Goal: Task Accomplishment & Management: Manage account settings

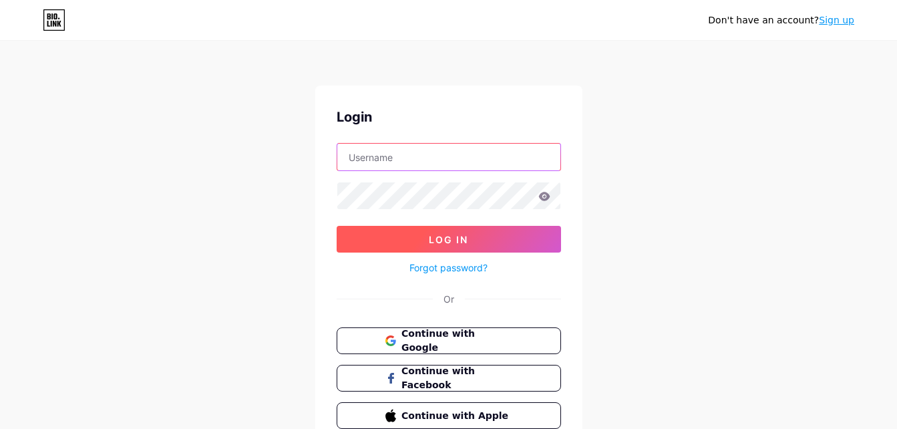
type input "christinasjoberg2001@yahoo.com"
click at [484, 226] on button "Log In" at bounding box center [448, 239] width 224 height 27
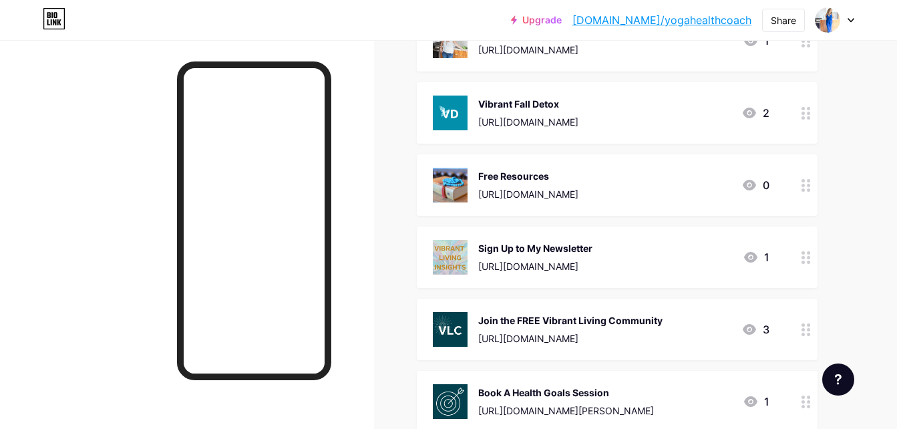
scroll to position [267, 0]
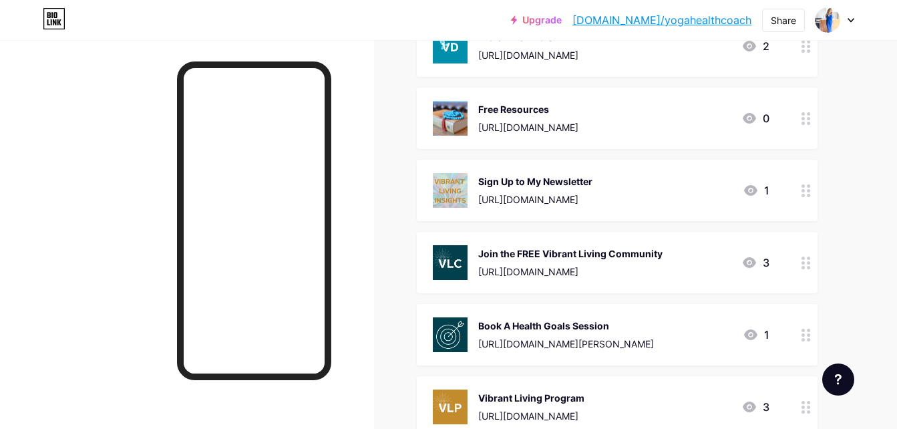
click at [764, 260] on div "3" at bounding box center [755, 262] width 28 height 16
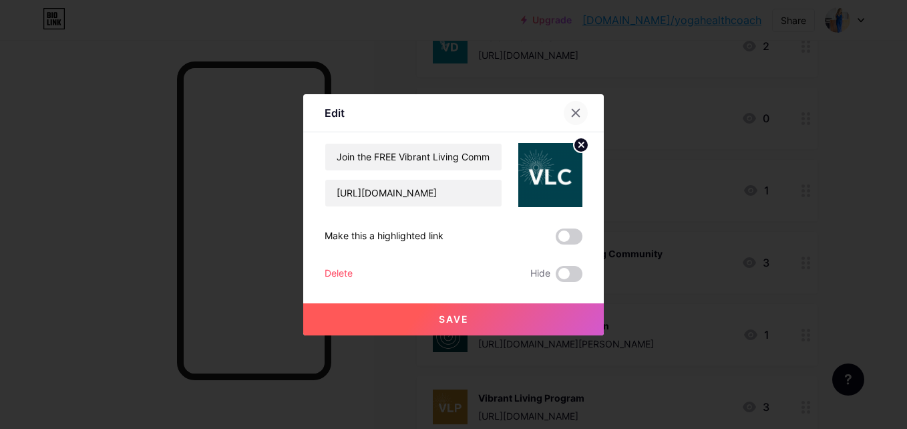
click at [570, 113] on icon at bounding box center [575, 112] width 11 height 11
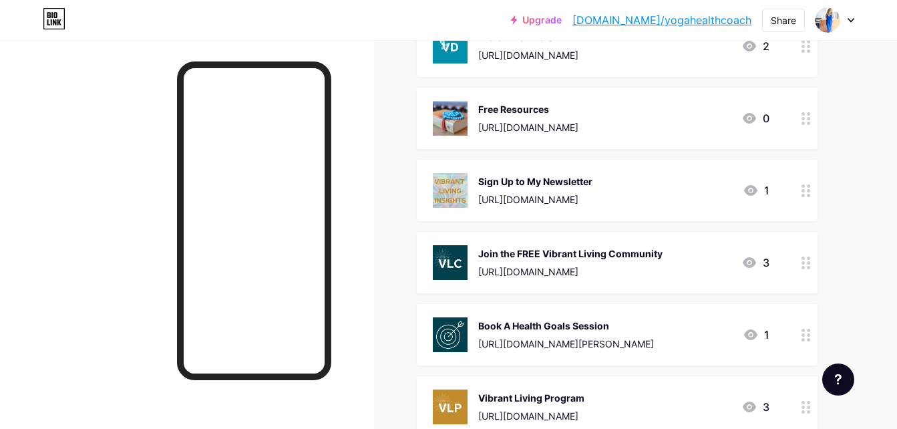
click at [802, 262] on circle at bounding box center [802, 262] width 3 height 3
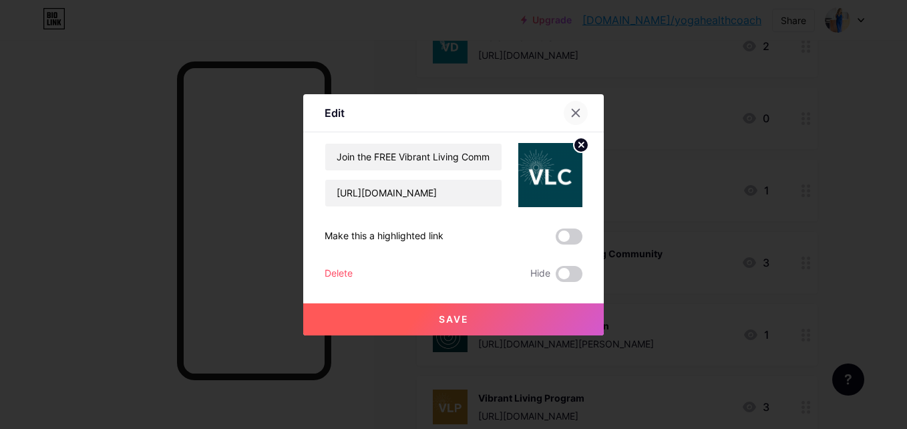
click at [564, 114] on div at bounding box center [575, 113] width 24 height 24
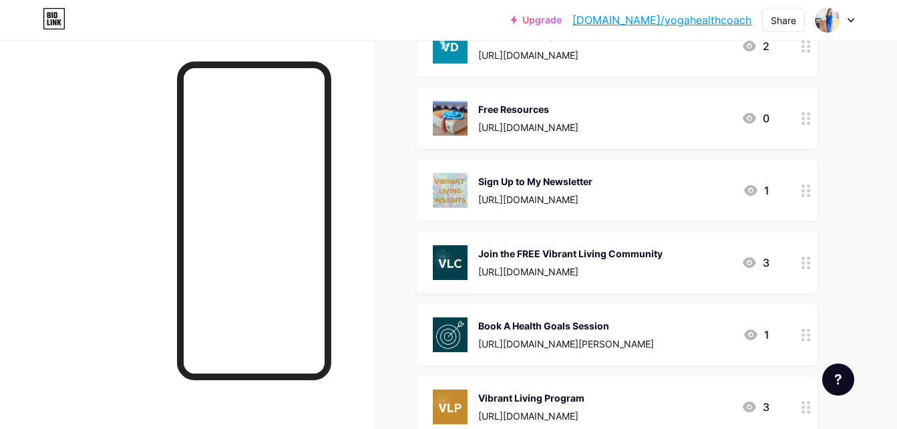
click at [804, 270] on div at bounding box center [805, 262] width 23 height 61
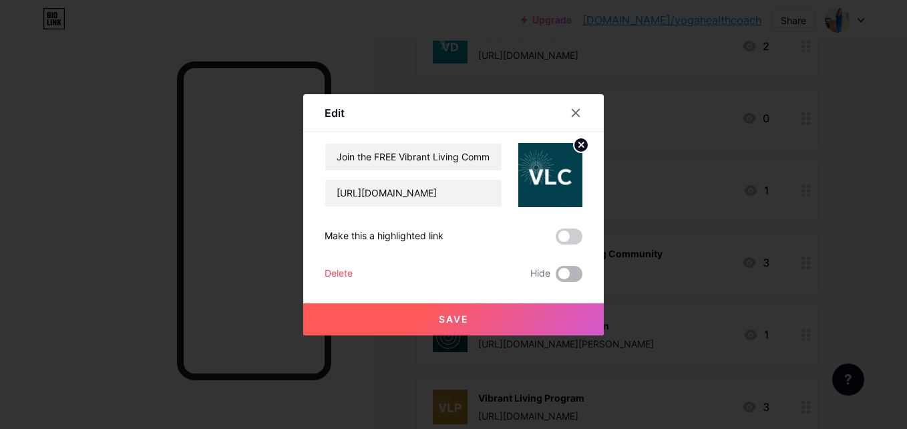
click at [561, 275] on span at bounding box center [568, 274] width 27 height 16
click at [555, 277] on input "checkbox" at bounding box center [555, 277] width 0 height 0
click at [453, 316] on span "Save" at bounding box center [454, 318] width 30 height 11
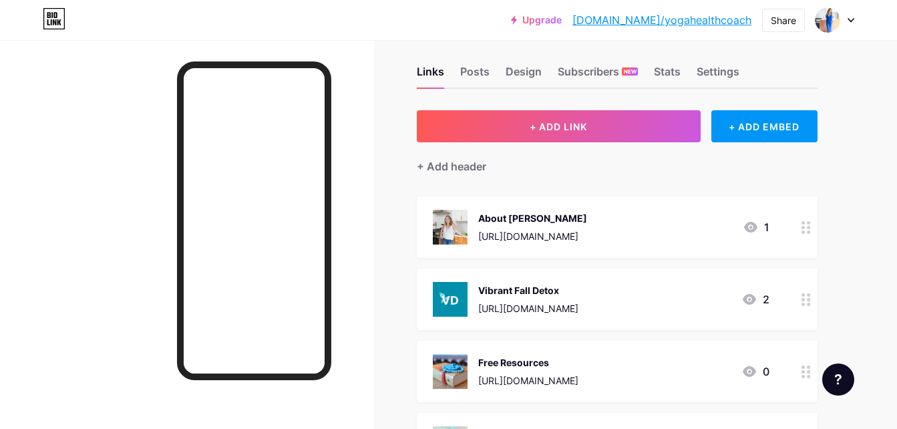
scroll to position [0, 0]
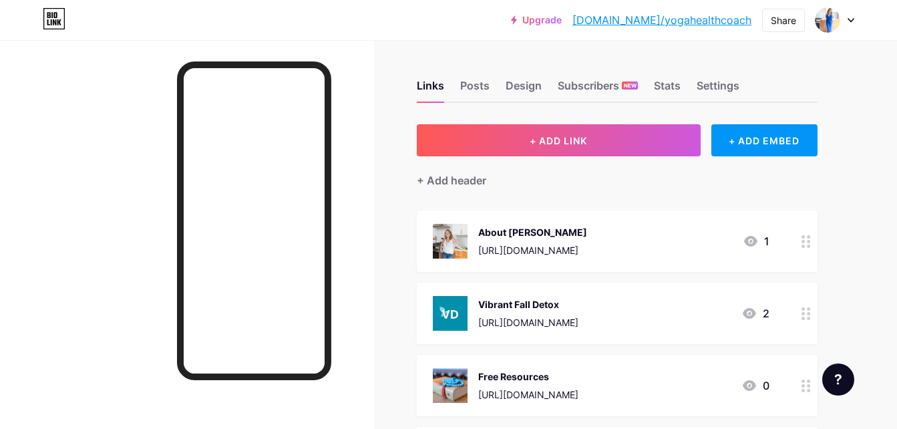
click at [808, 236] on circle at bounding box center [807, 236] width 3 height 3
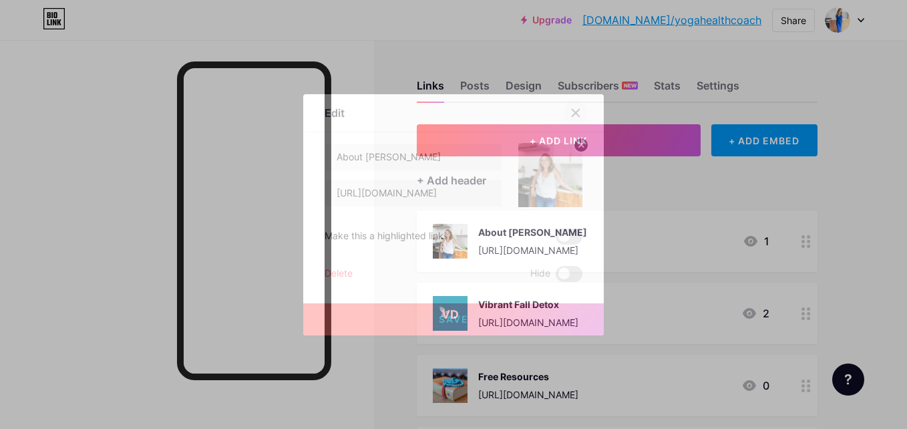
click at [563, 105] on div at bounding box center [575, 113] width 24 height 24
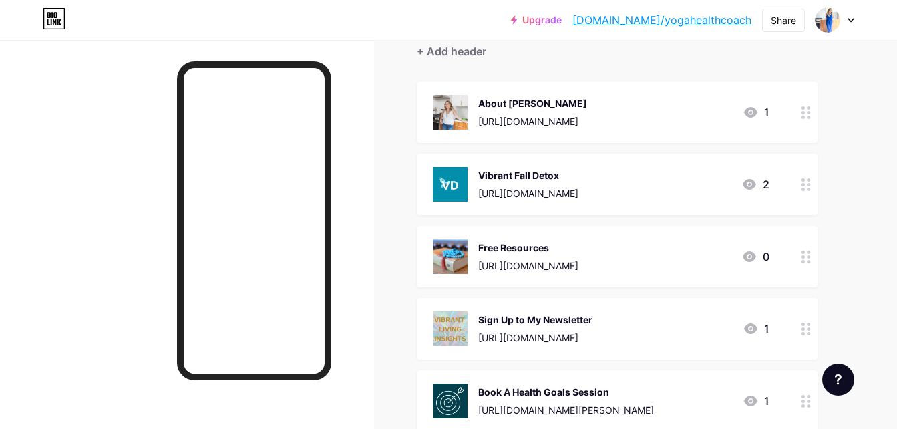
scroll to position [134, 0]
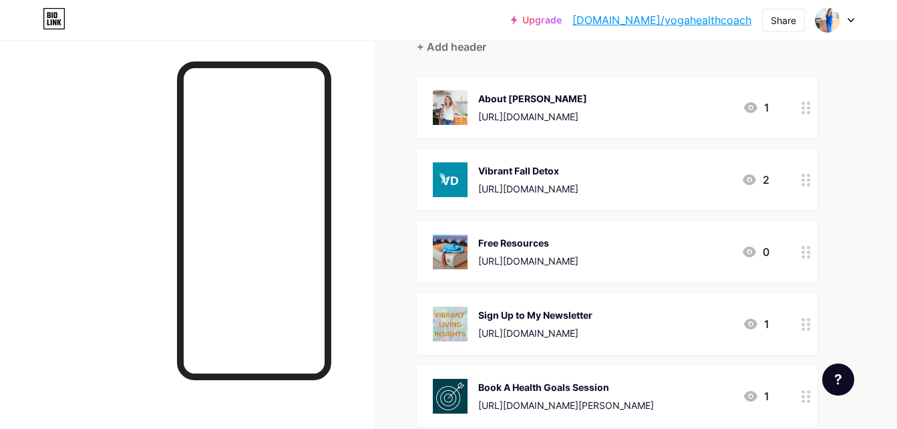
click at [802, 184] on circle at bounding box center [802, 184] width 3 height 3
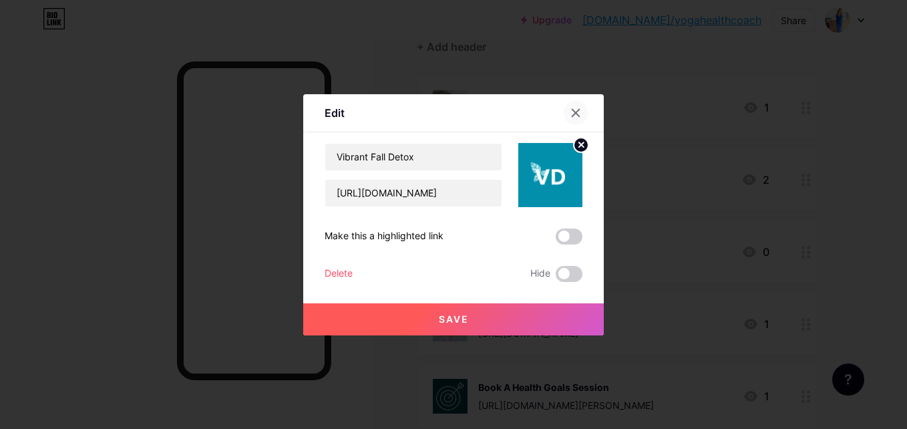
click at [565, 107] on div at bounding box center [575, 113] width 24 height 24
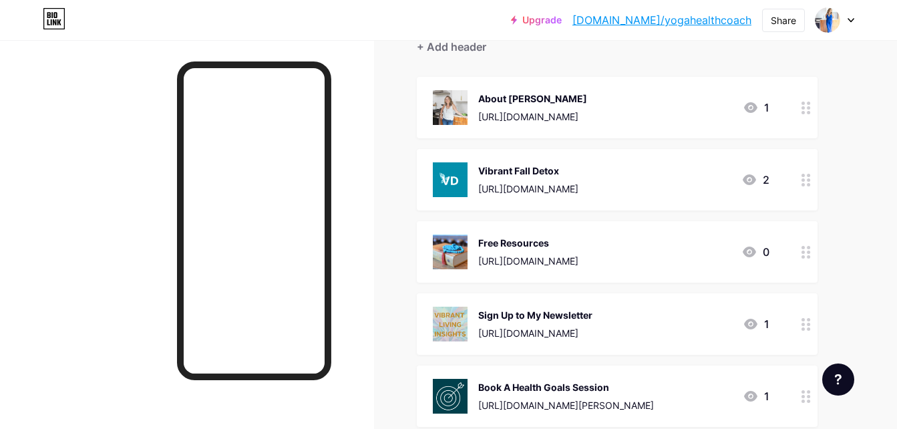
click at [808, 252] on circle at bounding box center [807, 251] width 3 height 3
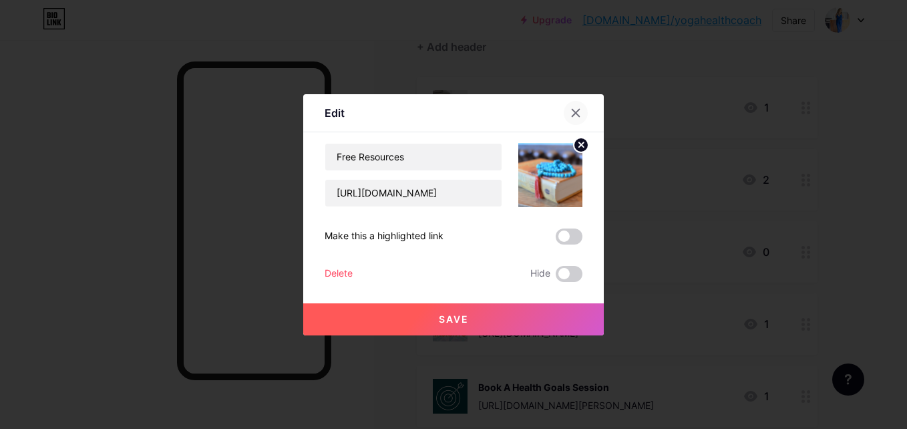
click at [563, 113] on div at bounding box center [575, 113] width 24 height 24
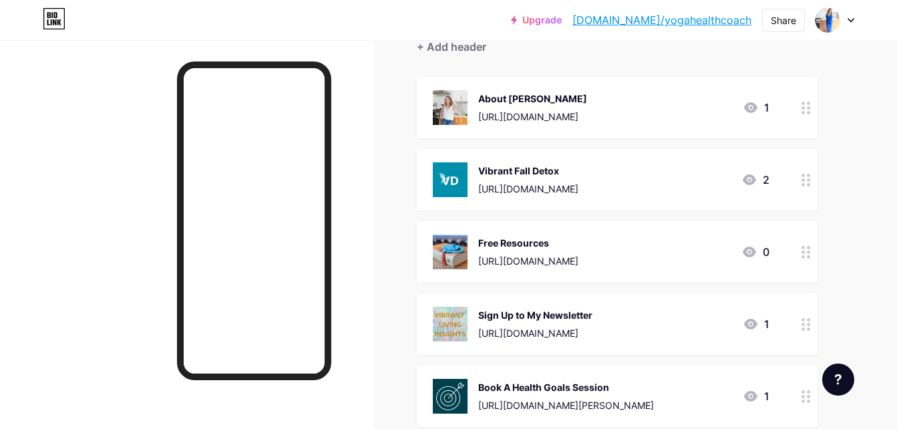
click at [806, 324] on icon at bounding box center [805, 324] width 9 height 13
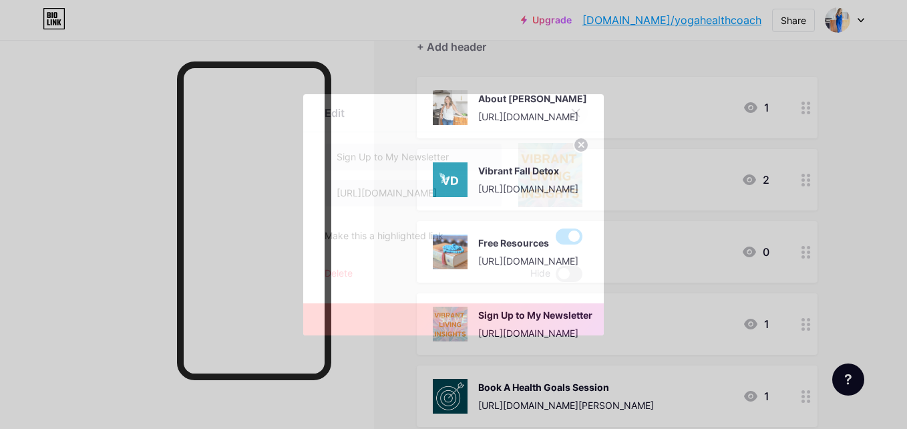
click at [563, 115] on div at bounding box center [575, 113] width 24 height 24
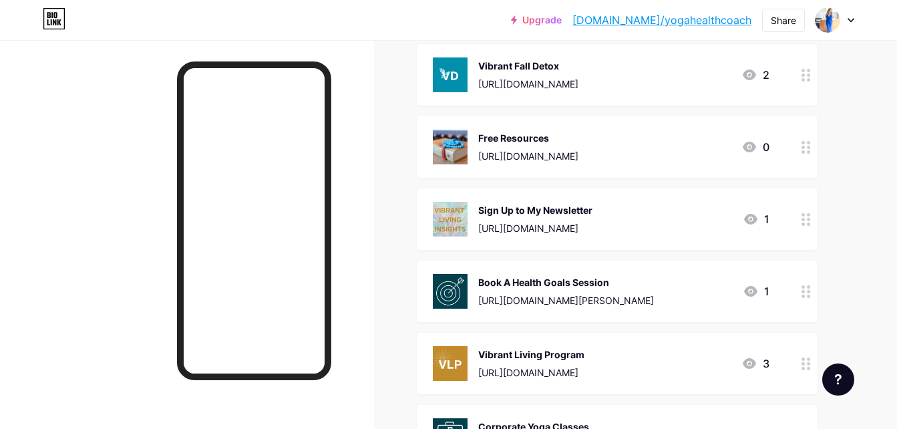
scroll to position [334, 0]
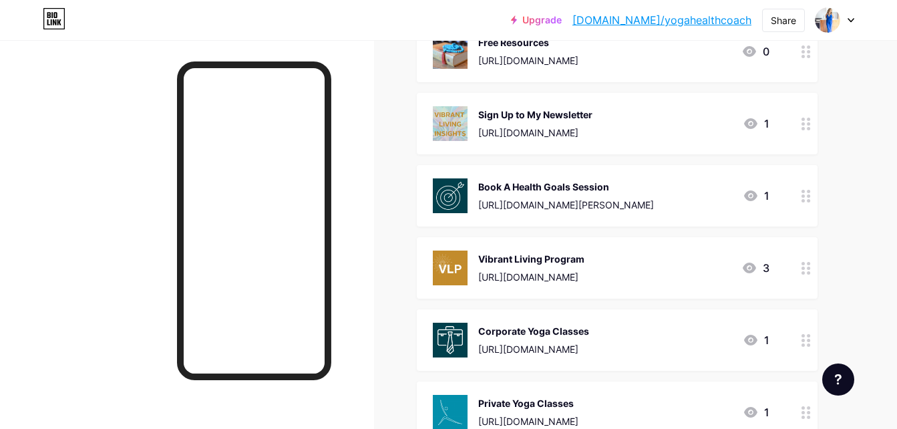
click at [799, 200] on div at bounding box center [805, 195] width 23 height 61
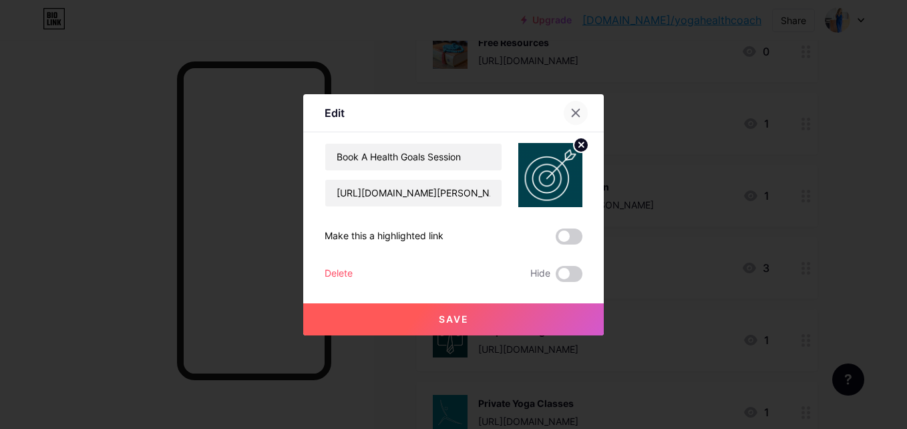
click at [575, 108] on icon at bounding box center [575, 112] width 11 height 11
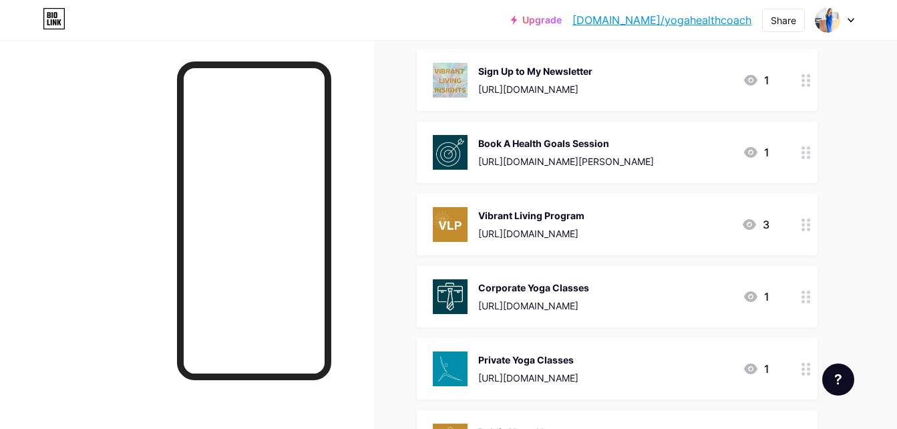
scroll to position [401, 0]
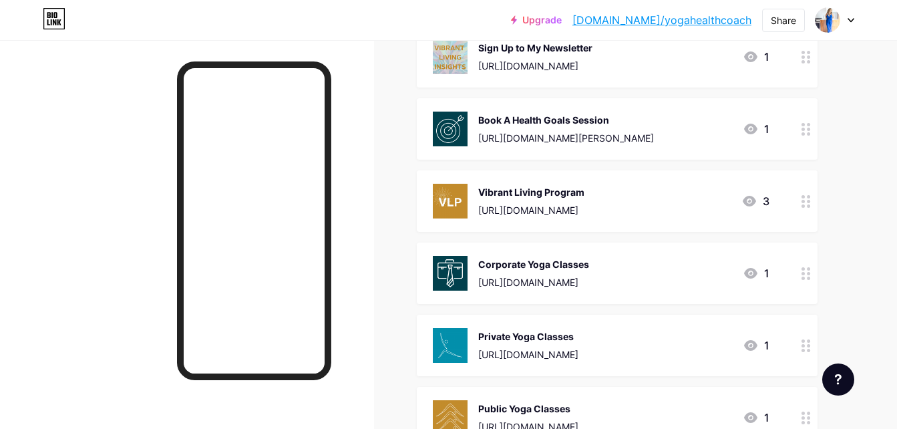
click at [796, 271] on div at bounding box center [805, 272] width 23 height 61
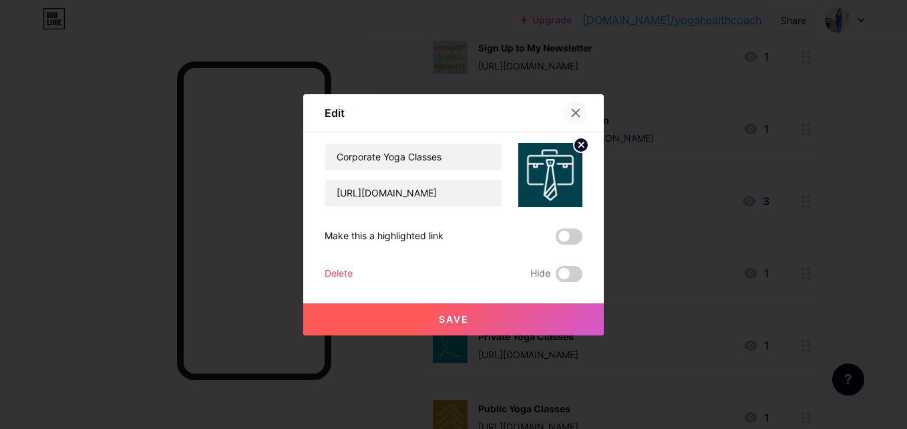
click at [570, 116] on icon at bounding box center [575, 112] width 11 height 11
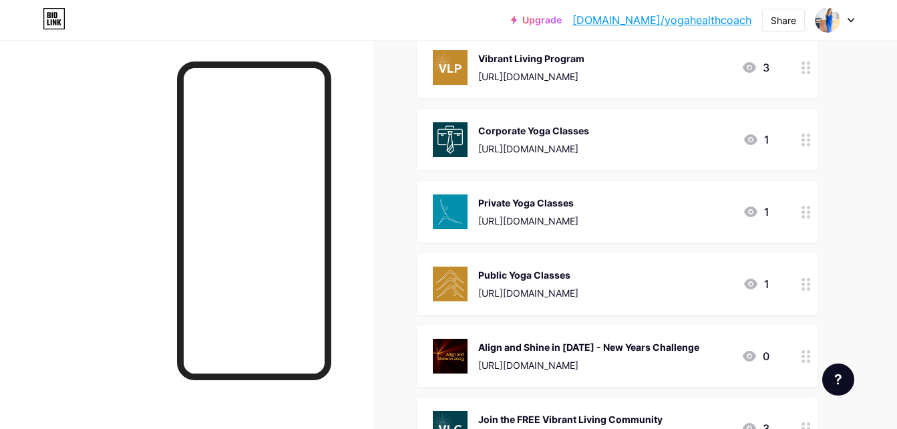
scroll to position [601, 0]
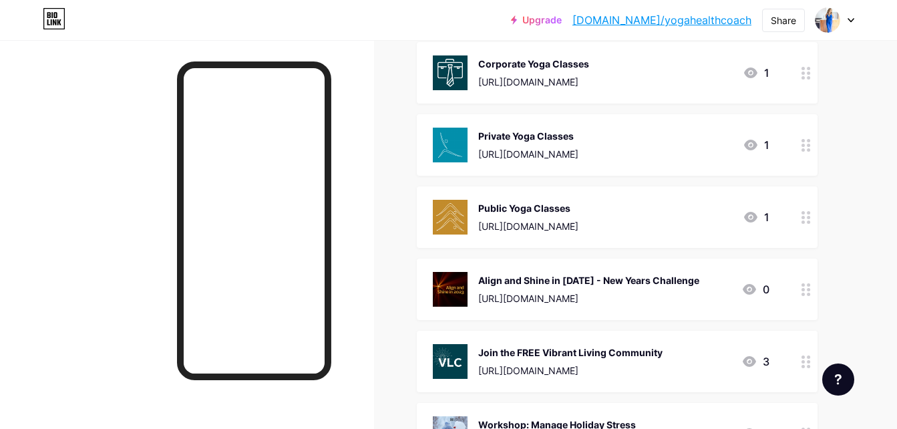
click at [802, 281] on div at bounding box center [805, 288] width 23 height 61
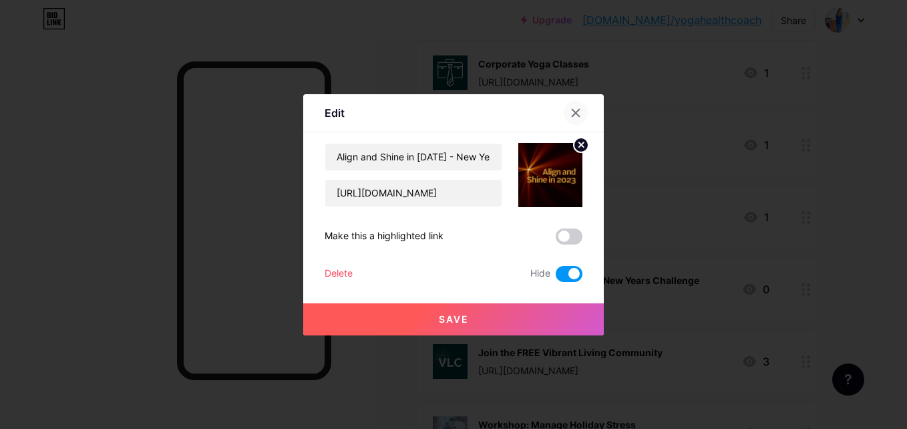
click at [576, 108] on div at bounding box center [575, 113] width 24 height 24
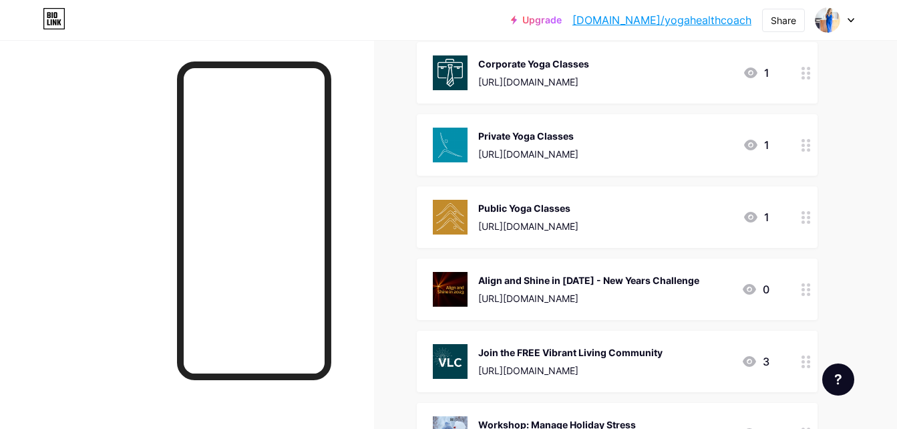
scroll to position [534, 0]
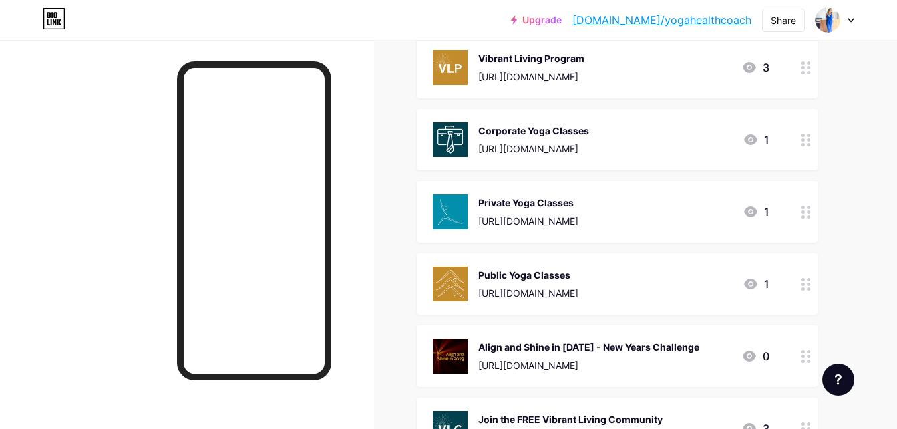
click at [805, 286] on icon at bounding box center [805, 284] width 9 height 13
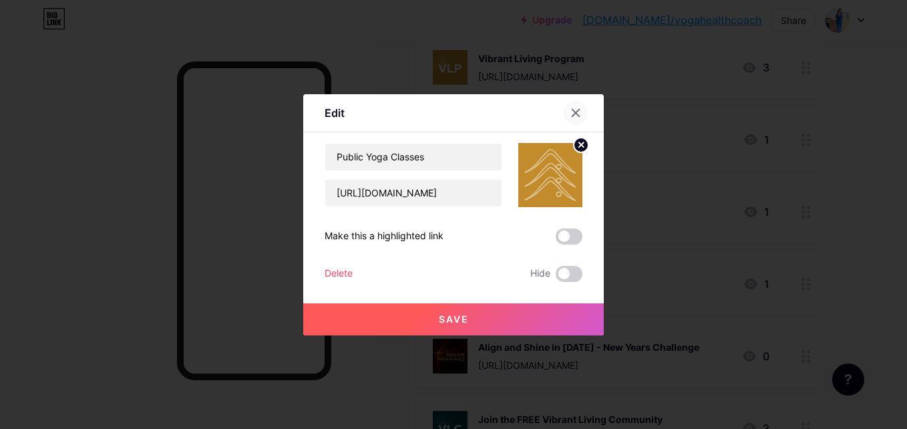
click at [571, 107] on icon at bounding box center [575, 112] width 11 height 11
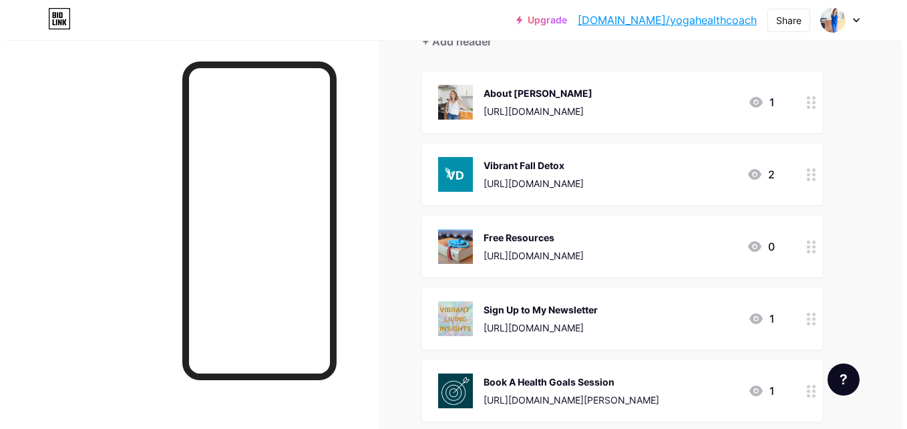
scroll to position [134, 0]
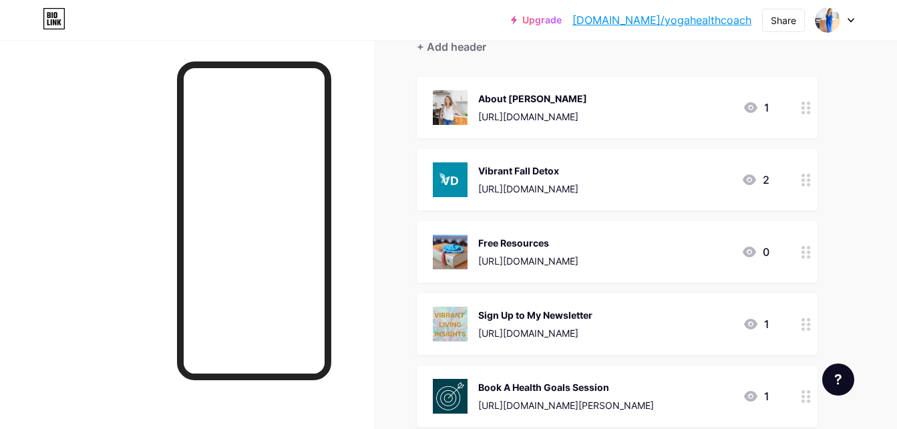
click at [515, 310] on div "Sign Up to My Newsletter" at bounding box center [535, 315] width 114 height 14
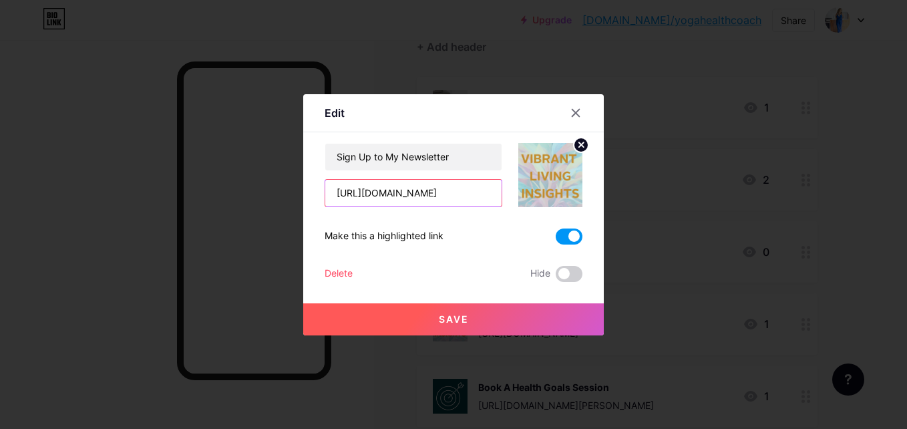
click at [384, 200] on input "[URL][DOMAIN_NAME]" at bounding box center [413, 193] width 176 height 27
drag, startPoint x: 328, startPoint y: 189, endPoint x: 576, endPoint y: 194, distance: 247.7
click at [576, 194] on div "Sign Up to My Newsletter https://www.somayogaandwellness.com/#wpcf7-f921-p812-o1" at bounding box center [453, 175] width 258 height 64
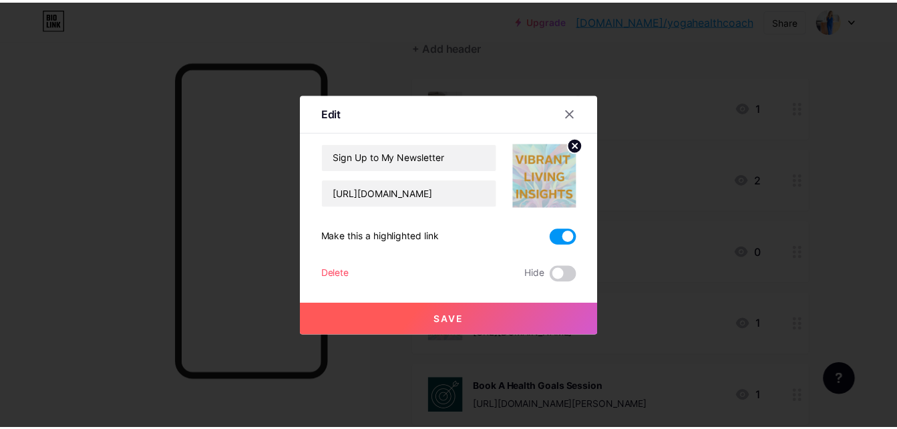
scroll to position [0, 0]
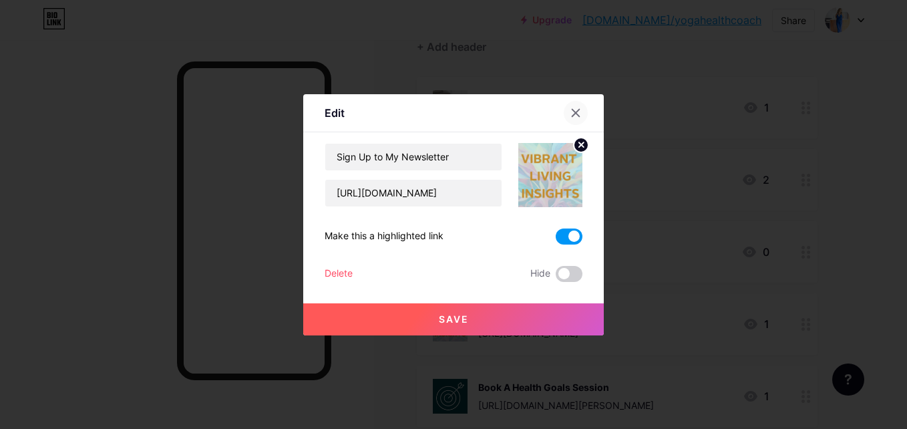
click at [570, 110] on icon at bounding box center [575, 112] width 11 height 11
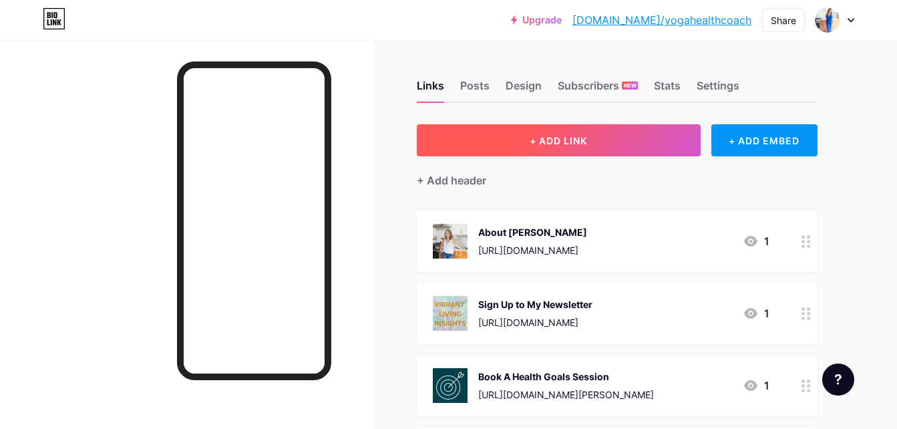
click at [571, 134] on button "+ ADD LINK" at bounding box center [559, 140] width 284 height 32
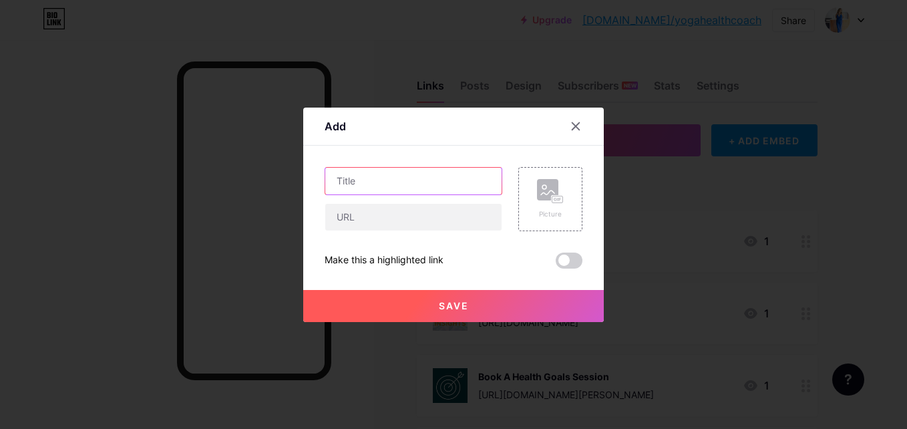
click at [445, 185] on input "text" at bounding box center [413, 181] width 176 height 27
type input "J"
type input "The Healing Circle"
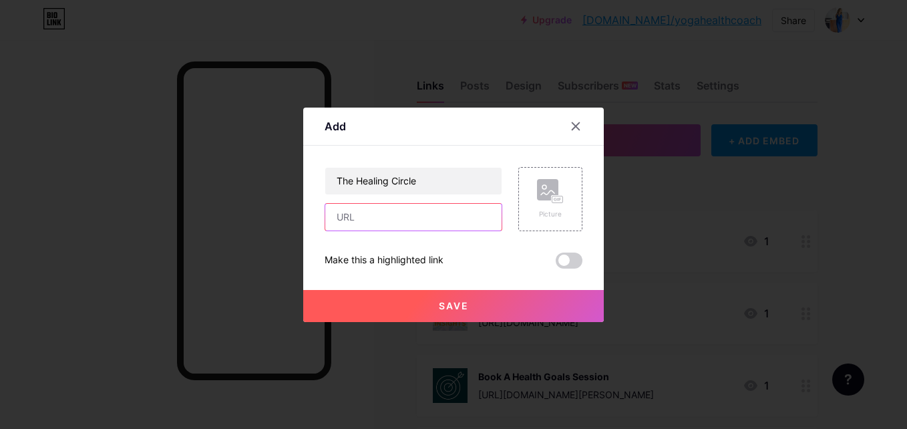
click at [421, 214] on input "text" at bounding box center [413, 217] width 176 height 27
paste input "https://www.somayogaandwellness.com/the-healing-circle/"
type input "https://www.somayogaandwellness.com/the-healing-circle/"
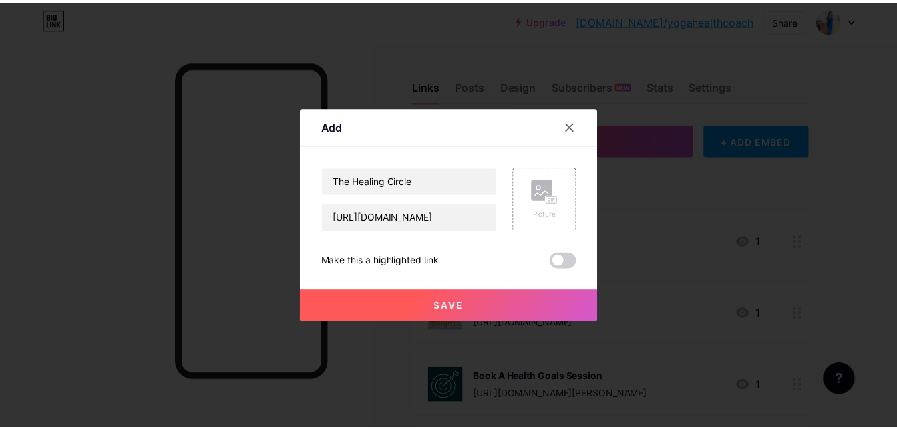
scroll to position [0, 0]
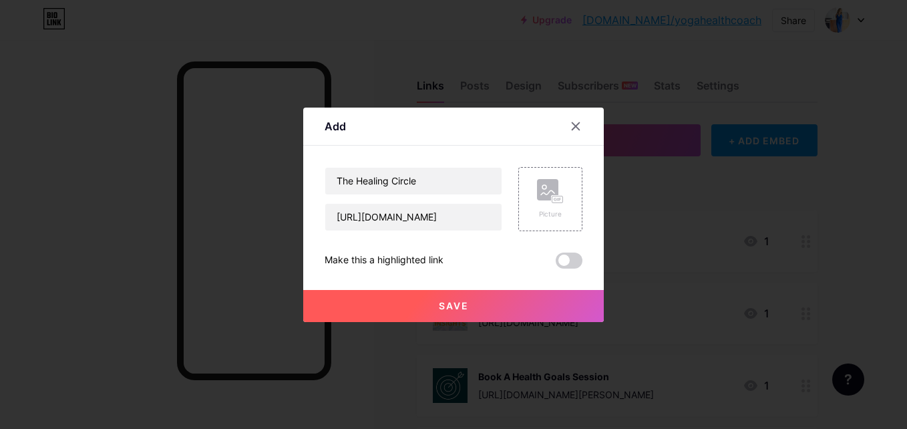
click at [441, 300] on span "Save" at bounding box center [454, 305] width 30 height 11
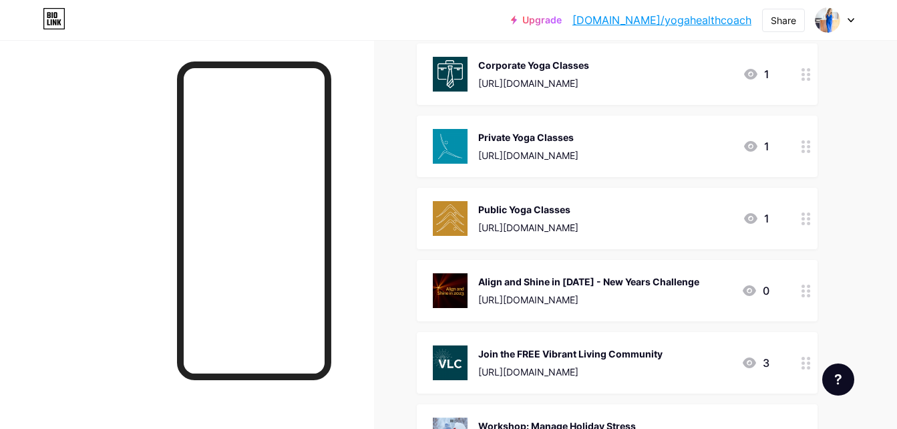
scroll to position [734, 0]
